Goal: Information Seeking & Learning: Check status

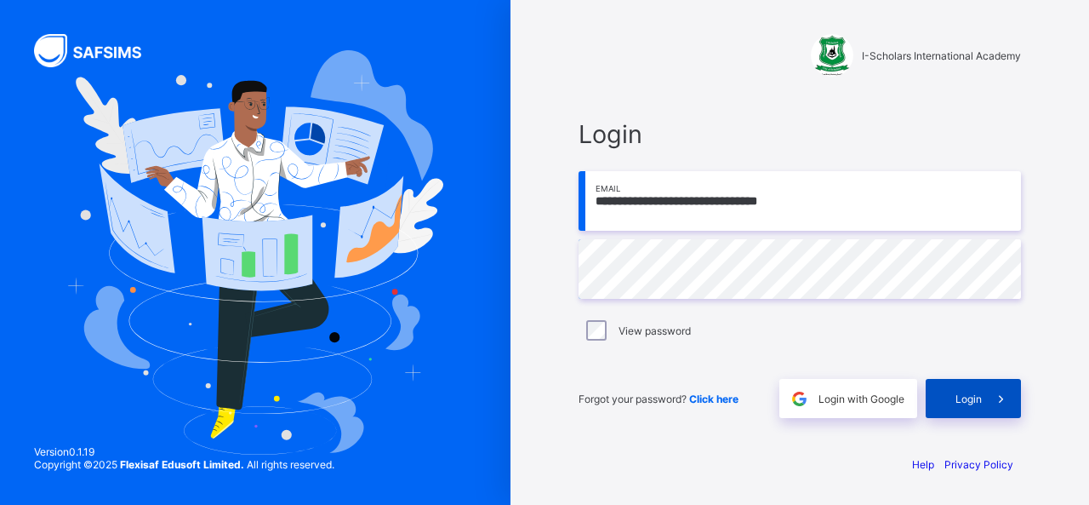
click at [972, 394] on span "Login" at bounding box center [969, 398] width 26 height 13
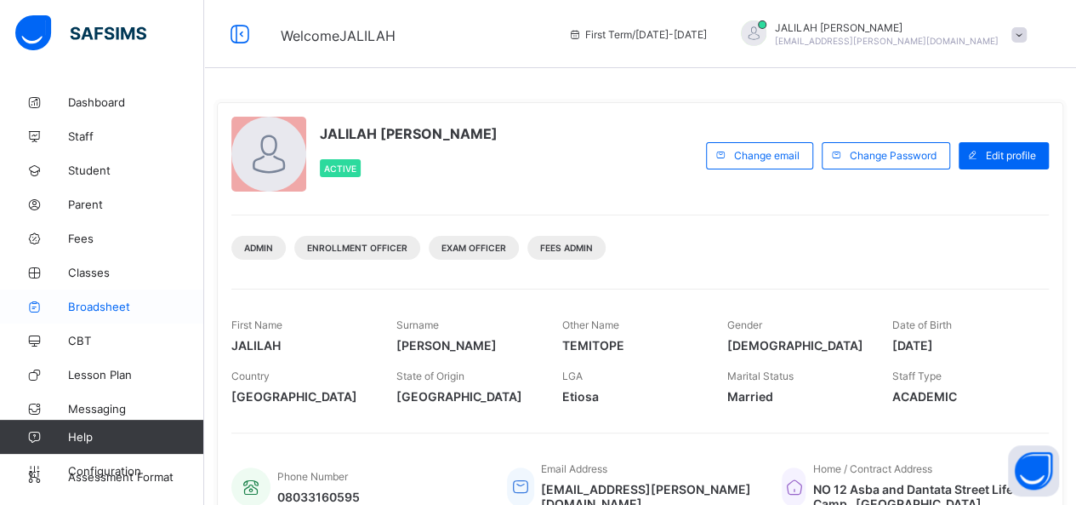
click at [90, 304] on span "Broadsheet" at bounding box center [136, 307] width 136 height 14
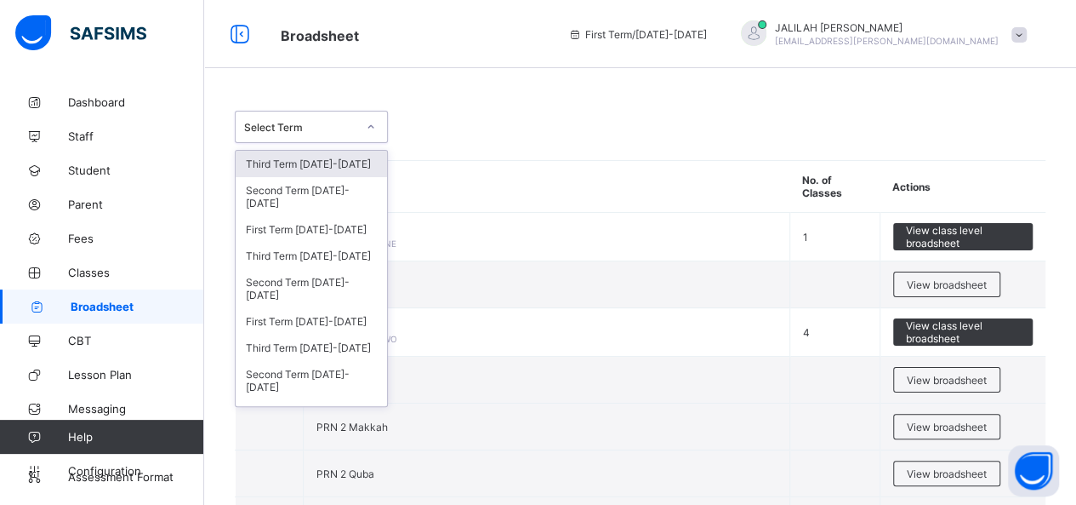
click at [374, 126] on icon at bounding box center [371, 126] width 10 height 17
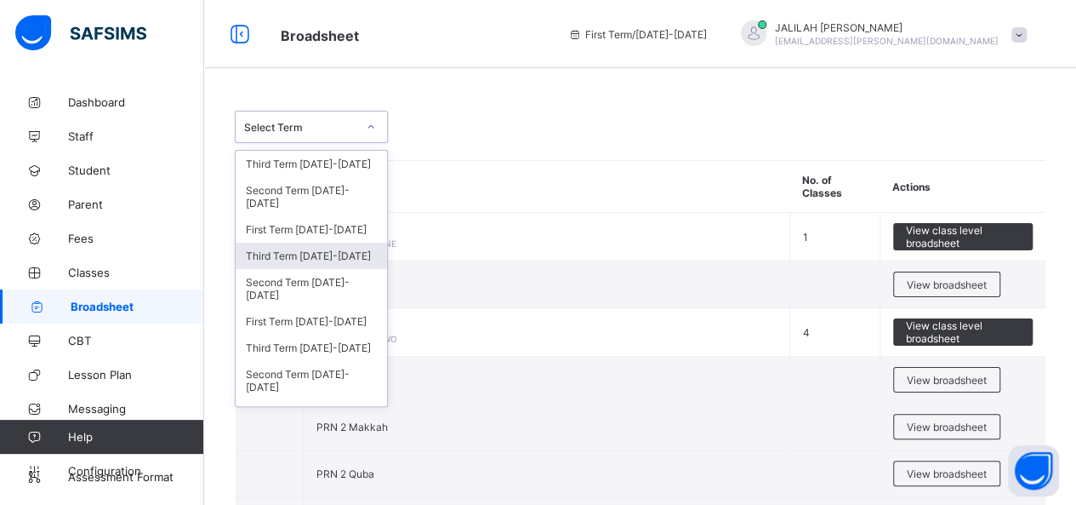
click at [327, 251] on div "Third Term [DATE]-[DATE]" at bounding box center [311, 256] width 151 height 26
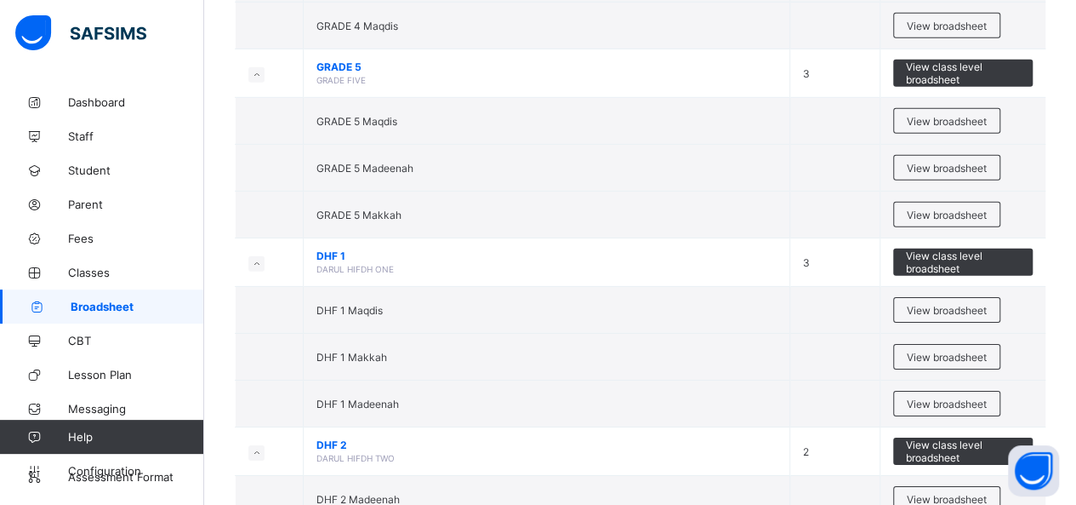
scroll to position [2544, 0]
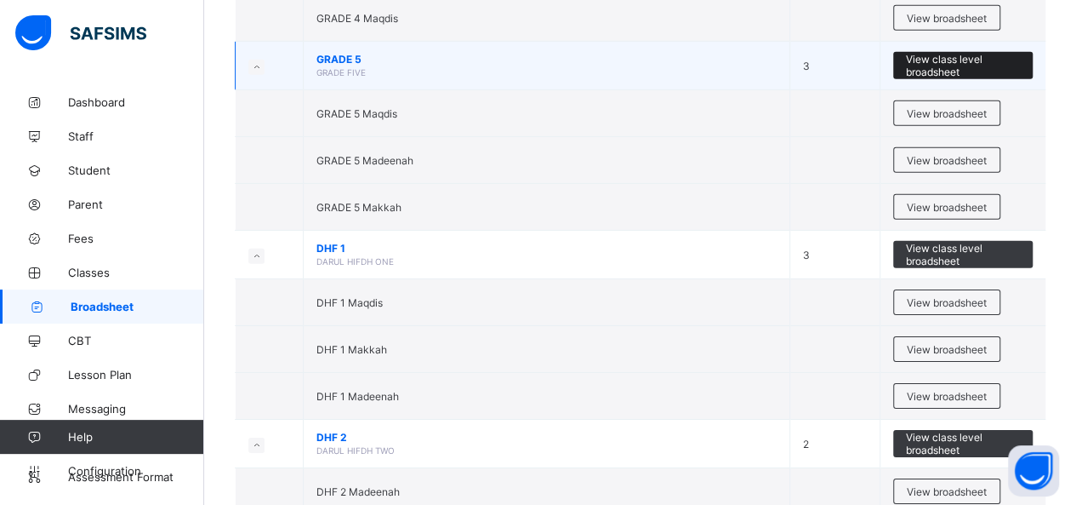
click at [943, 53] on span "View class level broadsheet" at bounding box center [963, 66] width 115 height 26
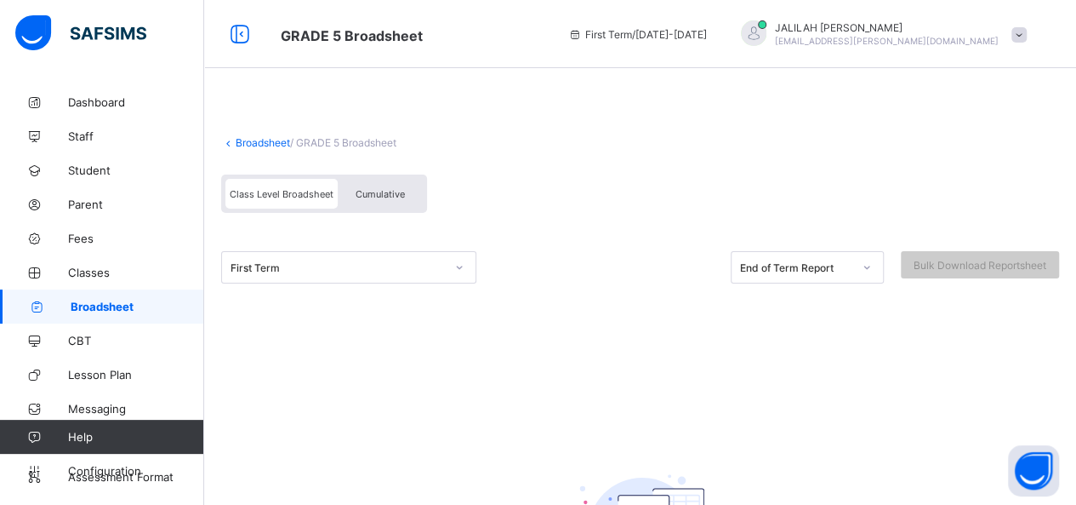
click at [381, 193] on span "Cumulative" at bounding box center [380, 194] width 49 height 12
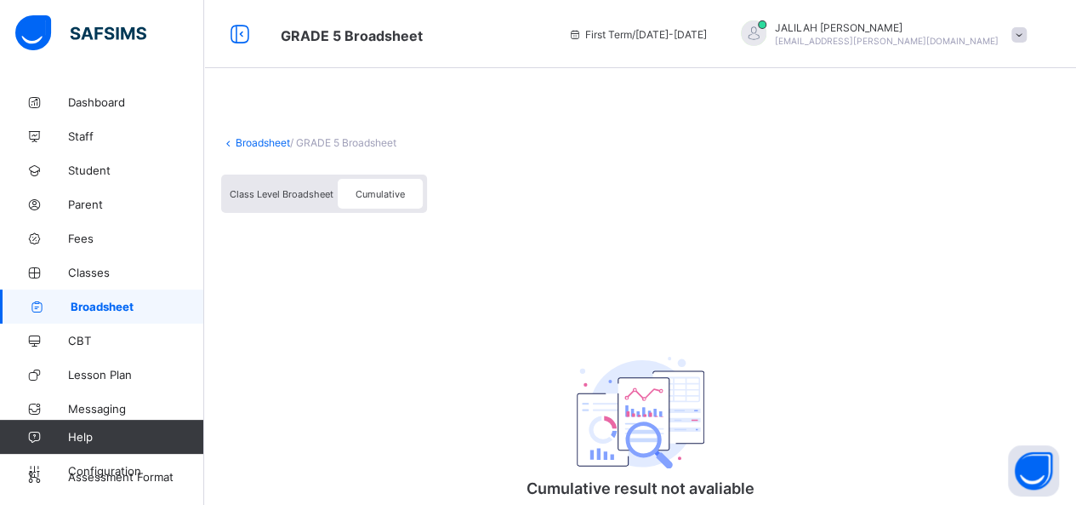
click at [288, 194] on span "Class Level Broadsheet" at bounding box center [282, 194] width 104 height 12
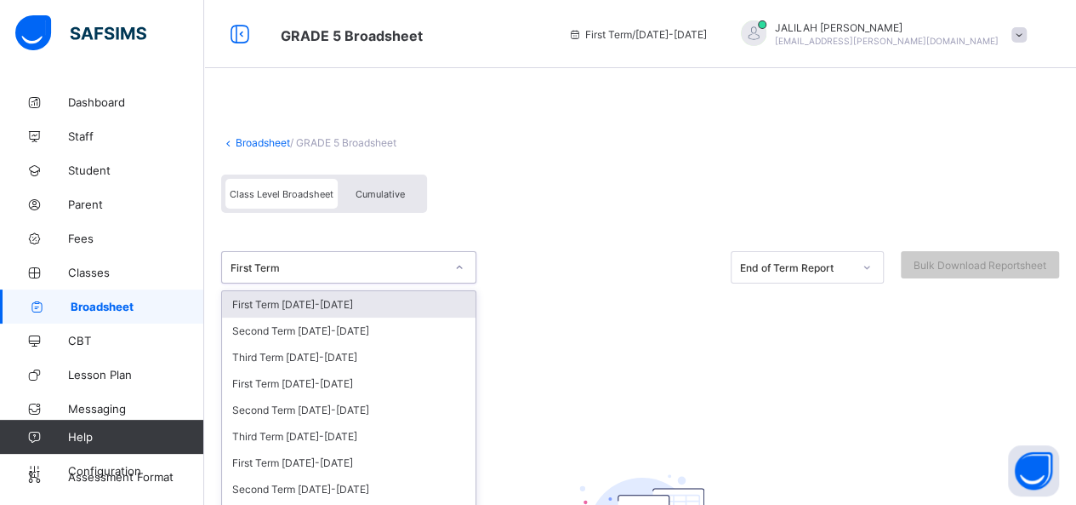
click at [458, 265] on div "option First Term [DATE]-[DATE] focused, 1 of 35. 35 results available. Use Up …" at bounding box center [348, 267] width 255 height 32
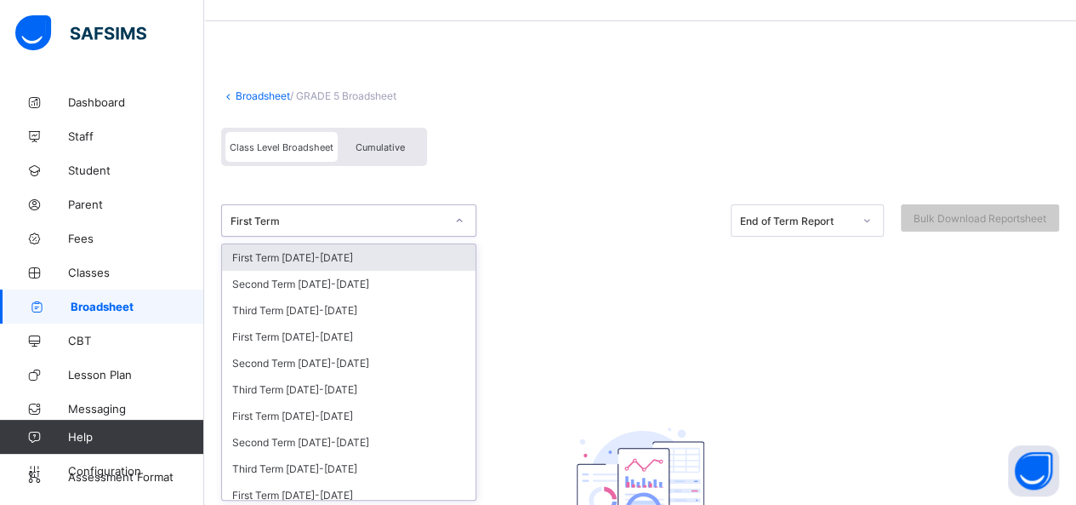
scroll to position [3, 0]
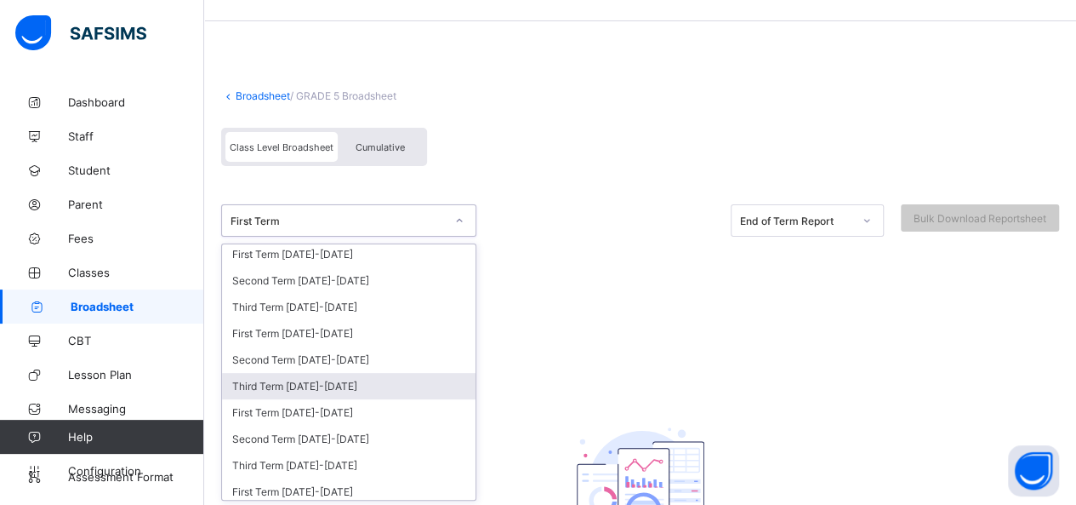
click at [315, 374] on div "Third Term [DATE]-[DATE]" at bounding box center [349, 386] width 254 height 26
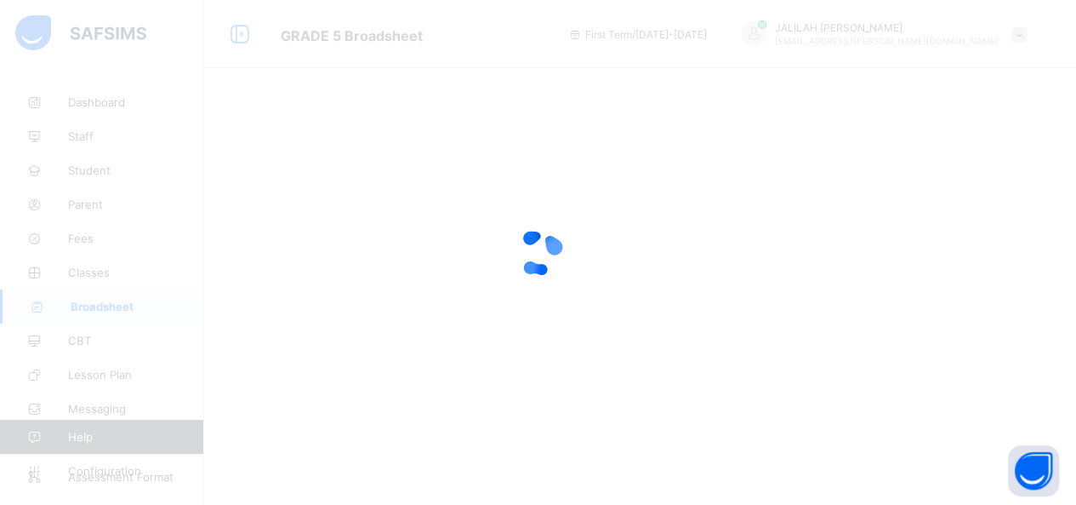
scroll to position [0, 0]
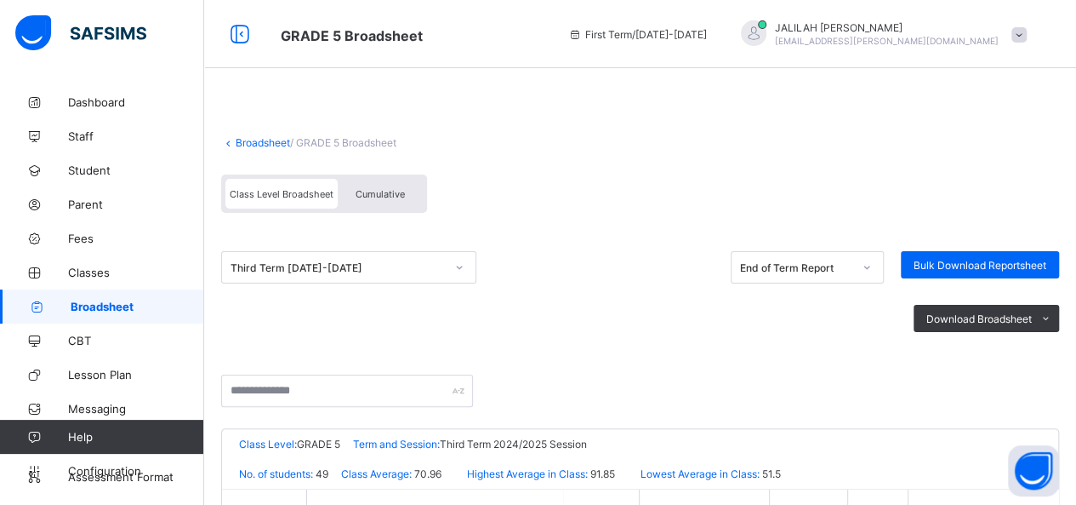
click at [380, 188] on span "Cumulative" at bounding box center [380, 194] width 49 height 12
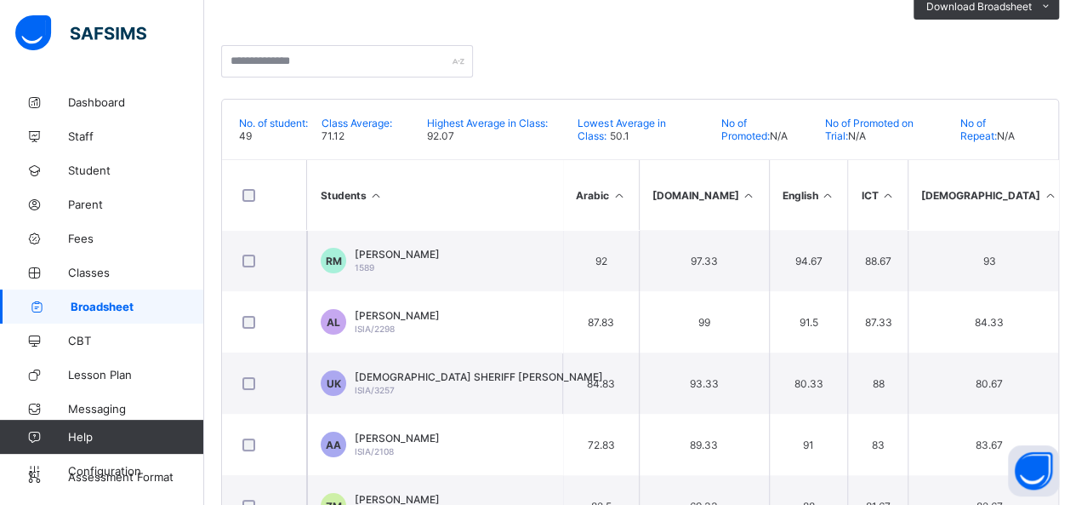
scroll to position [274, 0]
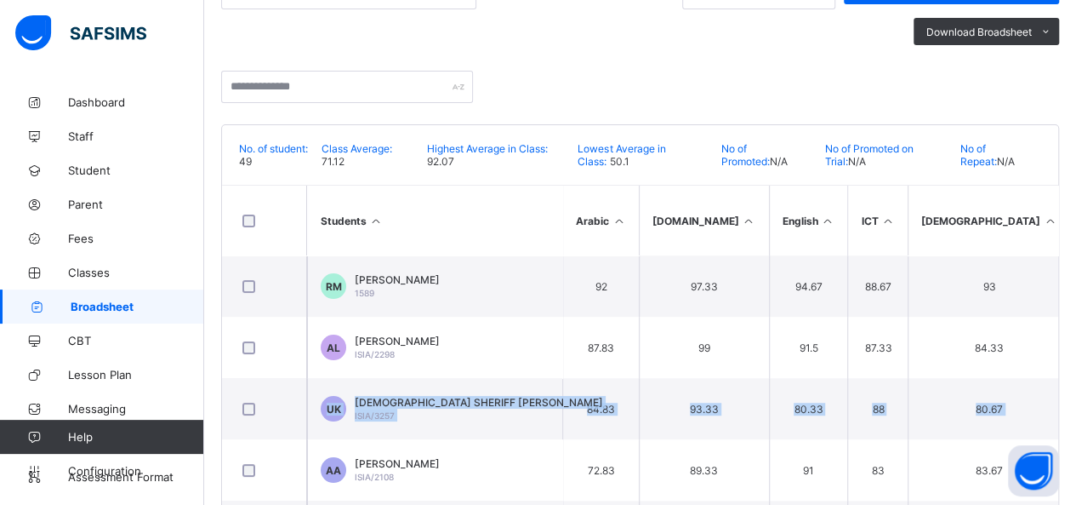
drag, startPoint x: 1075, startPoint y: 332, endPoint x: 1088, endPoint y: 417, distance: 86.2
click at [1076, 417] on html "GRADE 5 Broadsheet First Term / [DATE]-[DATE] [PERSON_NAME] [EMAIL_ADDRESS][PER…" at bounding box center [538, 185] width 1076 height 919
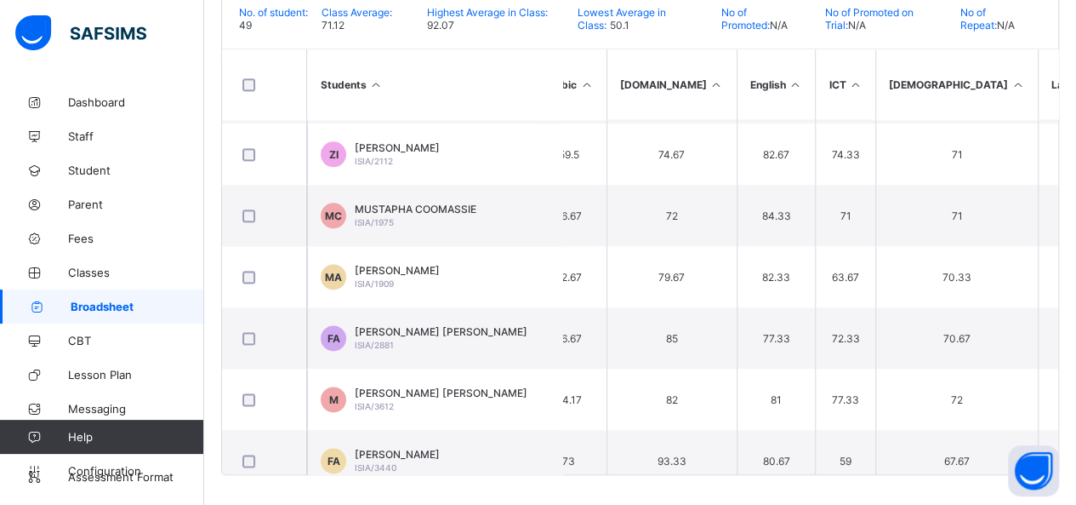
scroll to position [1037, 0]
